Goal: Information Seeking & Learning: Learn about a topic

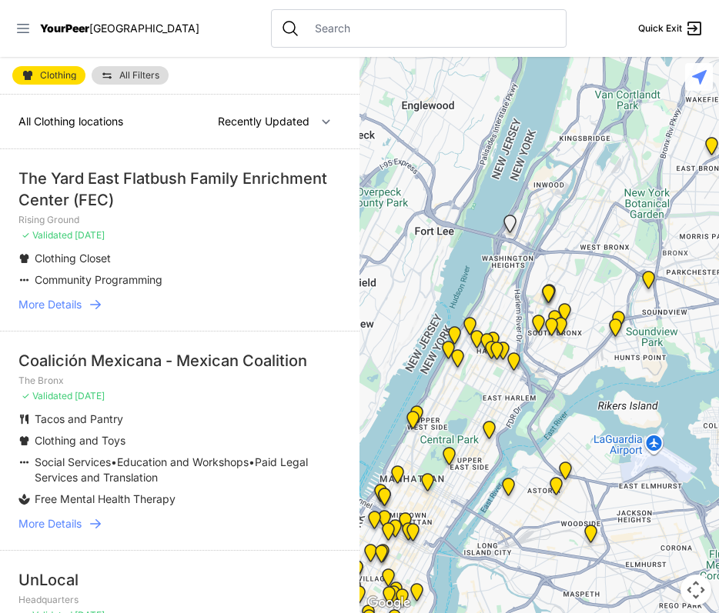
click at [26, 25] on icon at bounding box center [22, 28] width 15 height 15
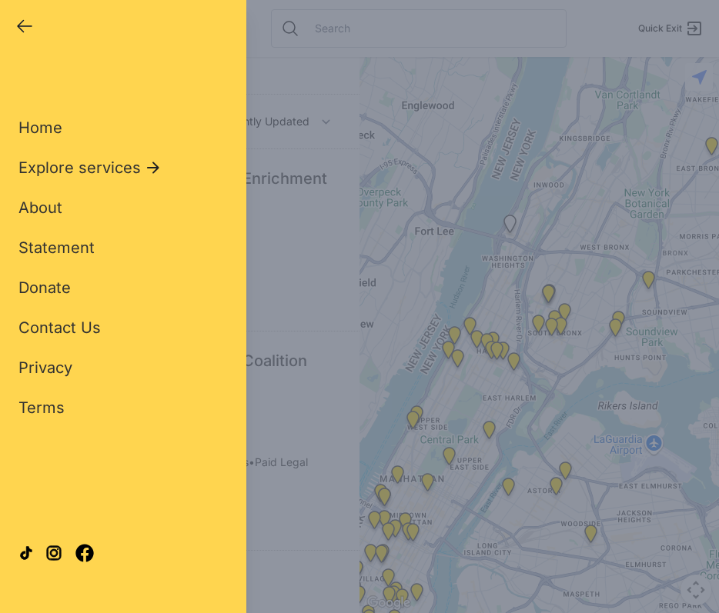
click at [299, 166] on div "Close panel YourPeer [GEOGRAPHIC_DATA] Quick Exit Single Adult Families Soup Ki…" at bounding box center [359, 306] width 719 height 613
click at [18, 22] on icon "button" at bounding box center [24, 26] width 18 height 18
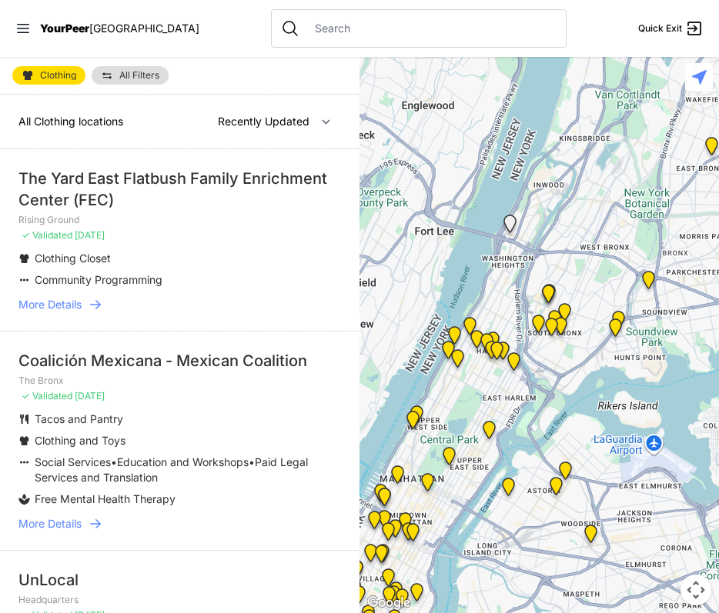
click at [58, 78] on span "Clothing" at bounding box center [58, 75] width 36 height 9
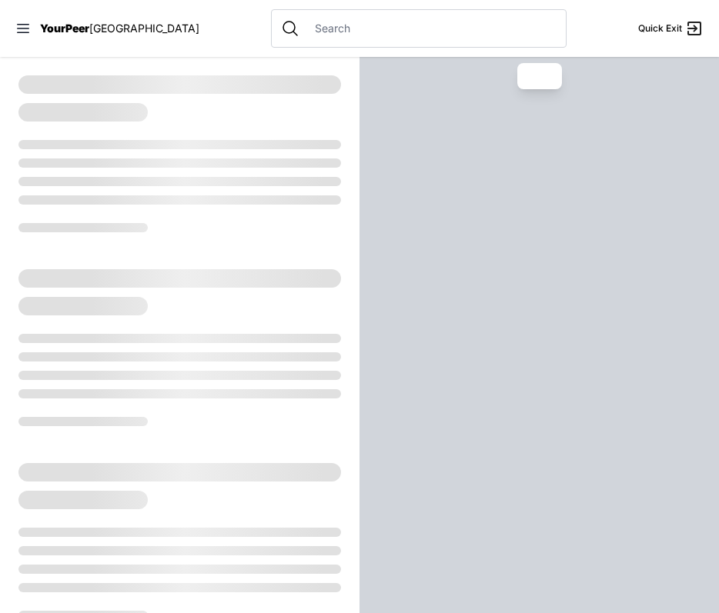
select select "recentlyUpdated"
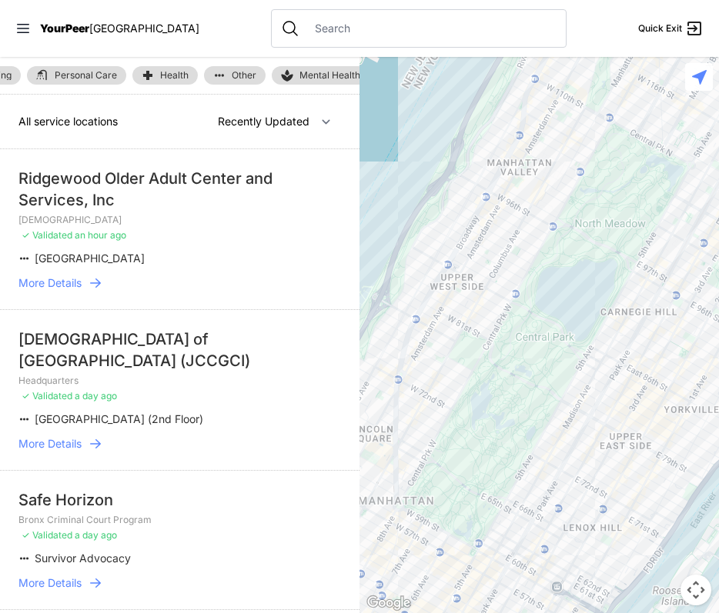
scroll to position [0, 255]
click at [231, 62] on div "Shelter & Housing Food Clothing Personal Care Health Other Mental Health Legal …" at bounding box center [179, 76] width 359 height 38
click at [239, 72] on span "Other" at bounding box center [238, 75] width 25 height 9
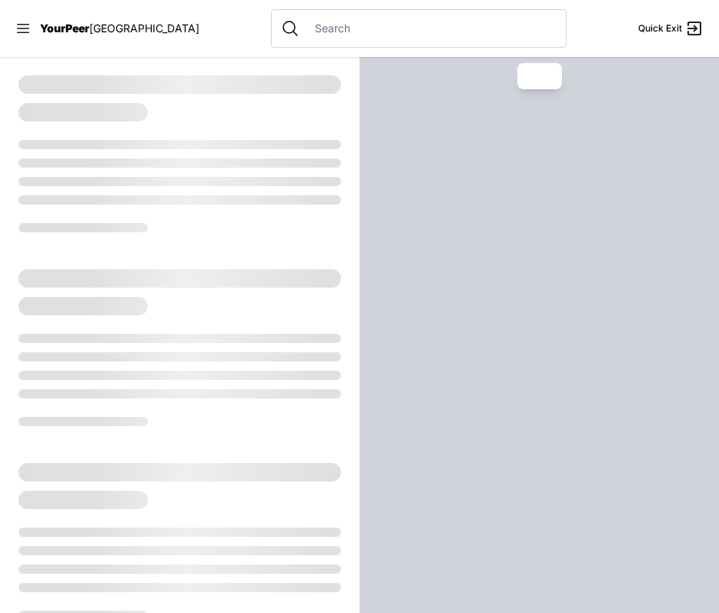
select select "recentlyUpdated"
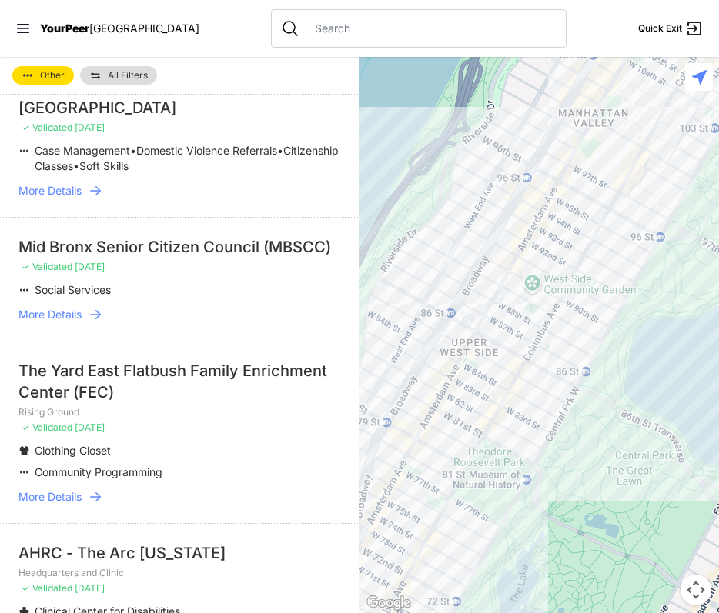
scroll to position [1597, 0]
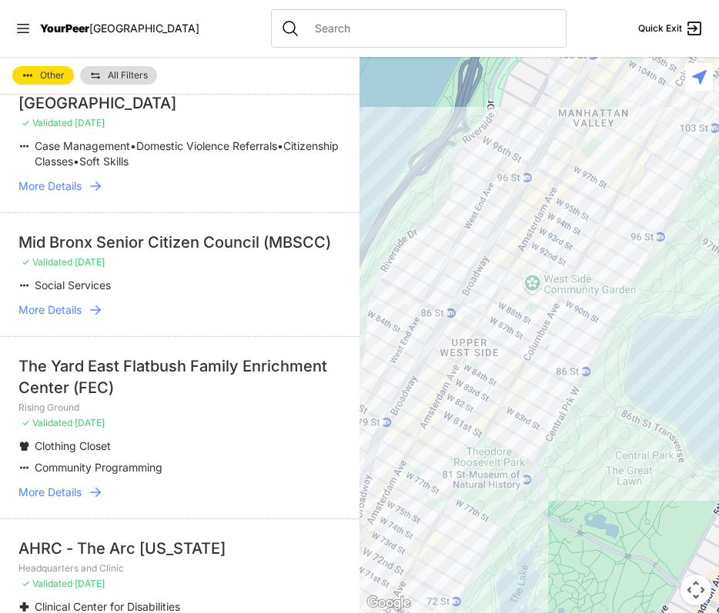
select select "recentlyUpdated"
